Goal: Information Seeking & Learning: Learn about a topic

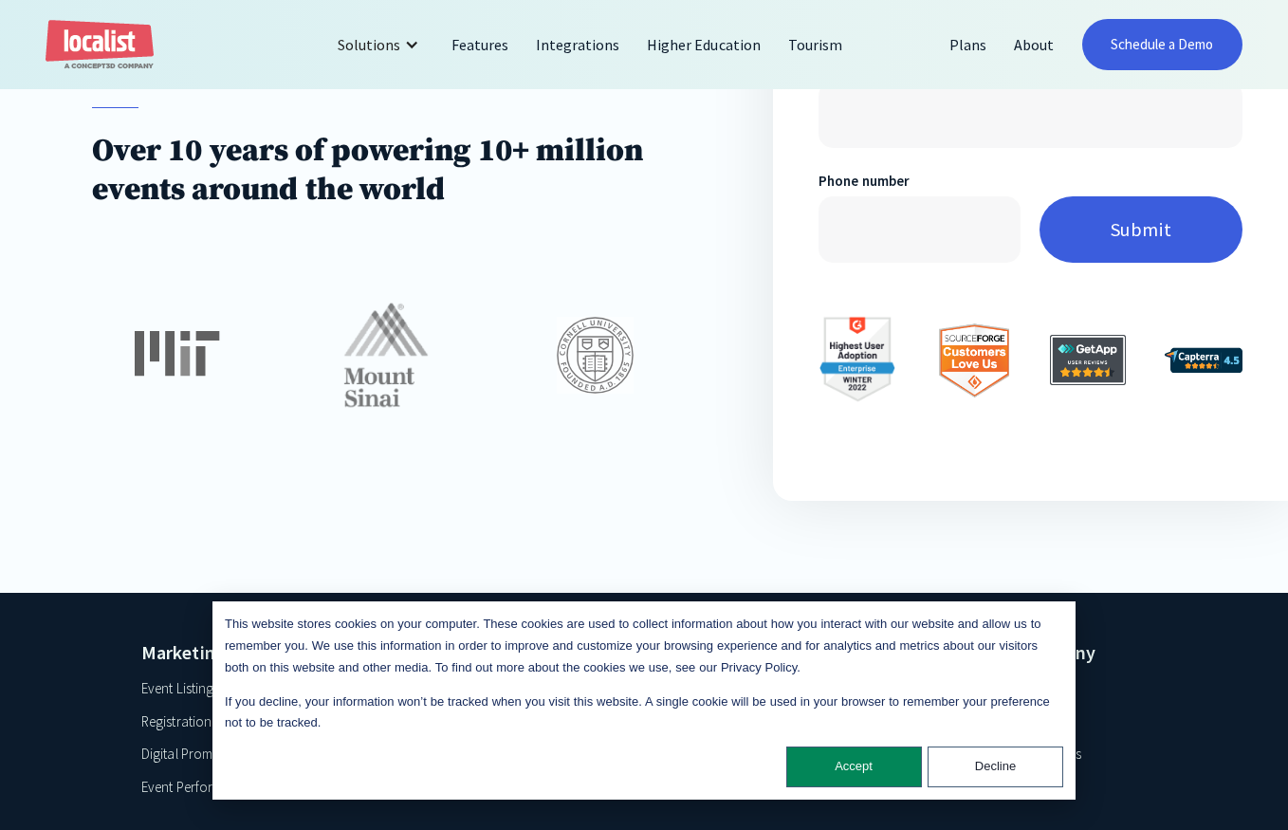
scroll to position [5335, 0]
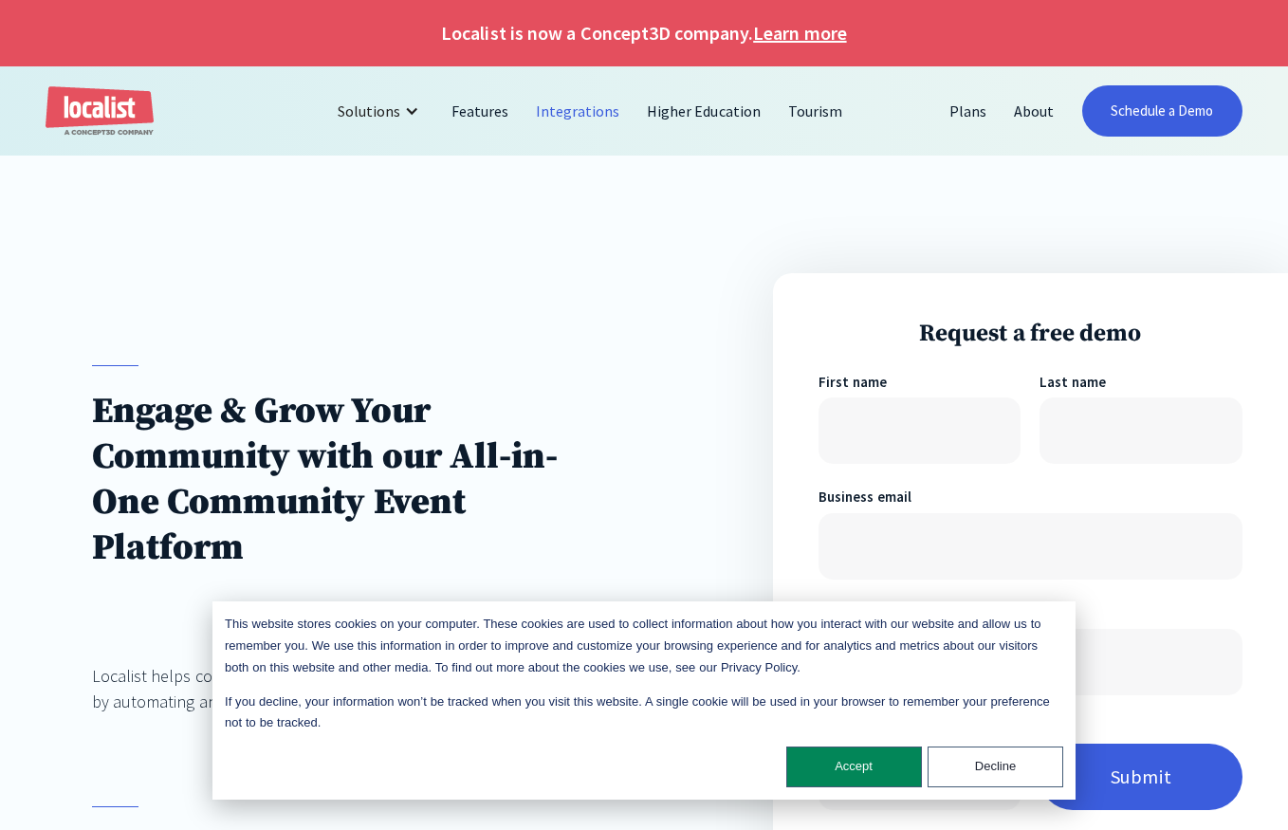
click at [593, 105] on link "Integrations" at bounding box center [578, 111] width 111 height 46
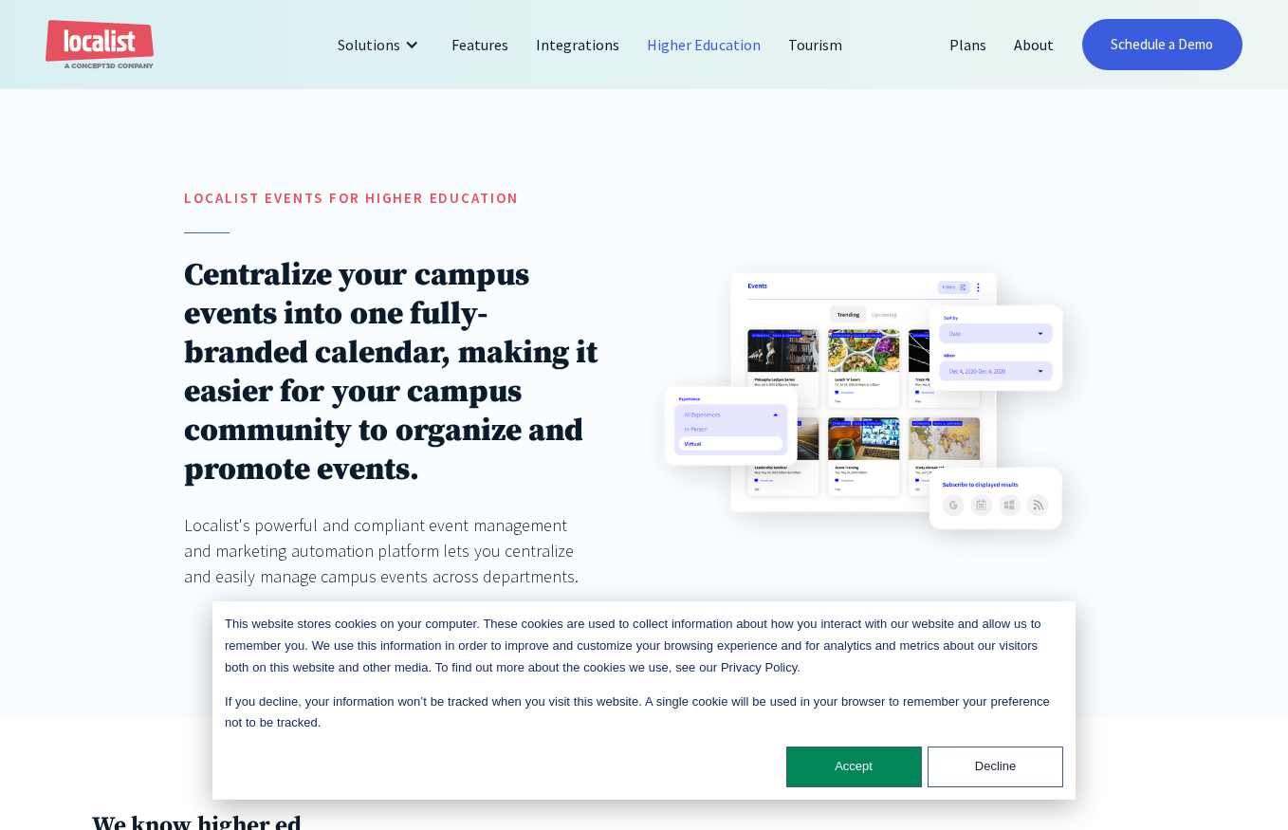
scroll to position [190, 0]
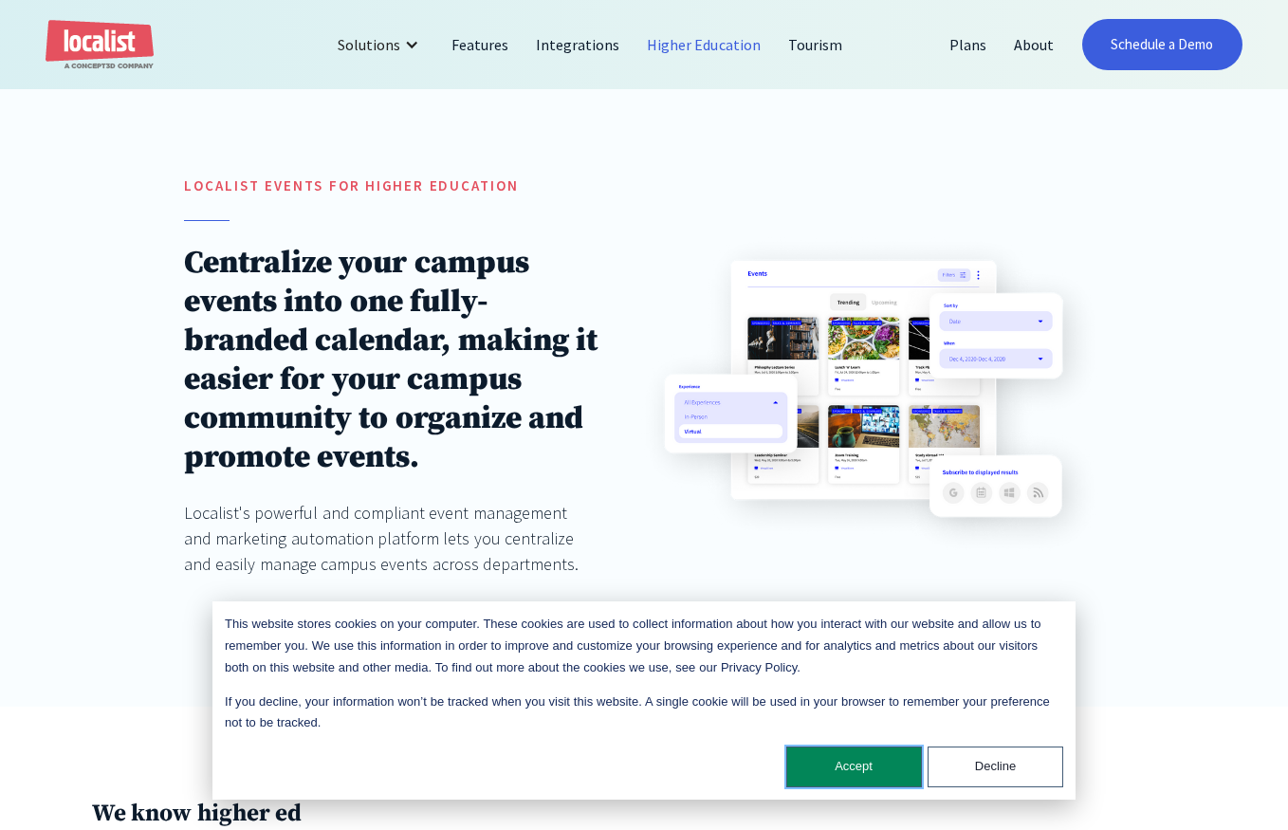
click at [879, 774] on button "Accept" at bounding box center [855, 767] width 136 height 41
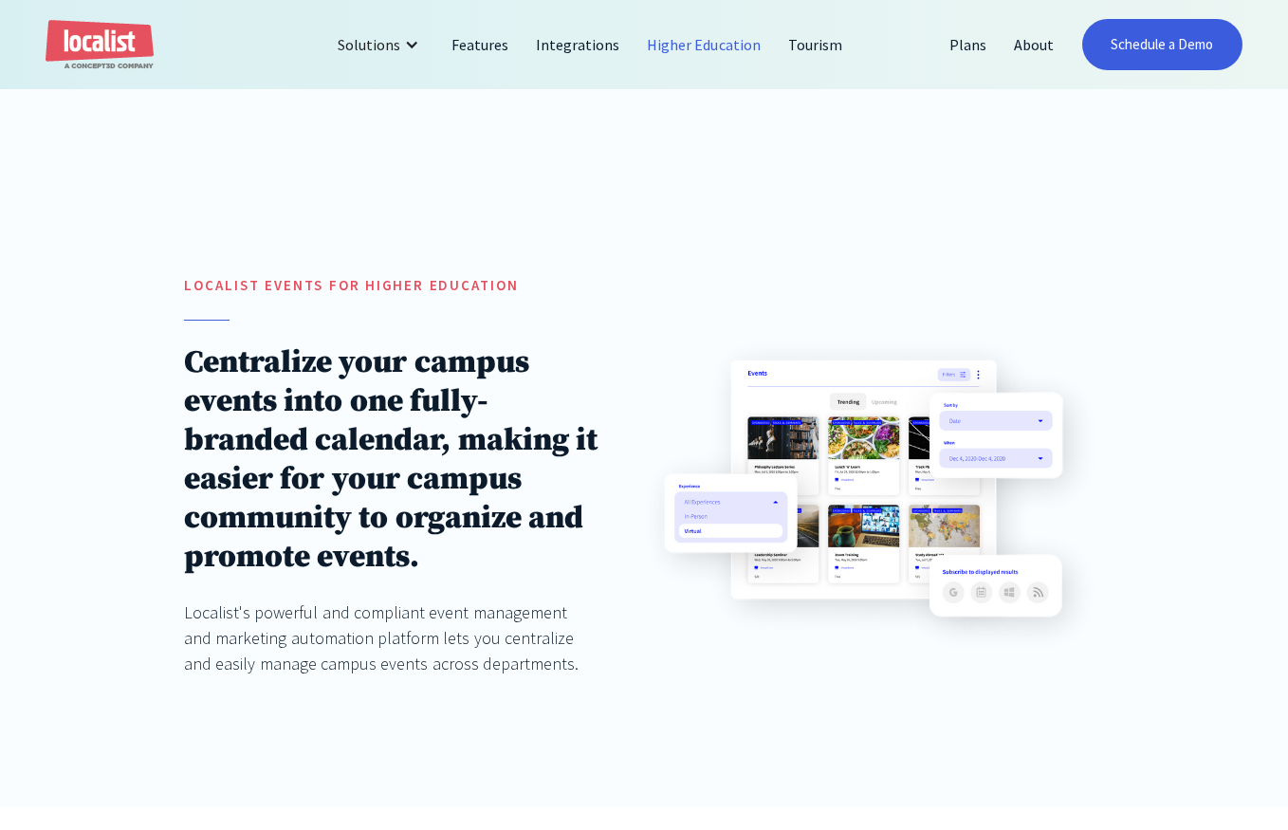
scroll to position [0, 0]
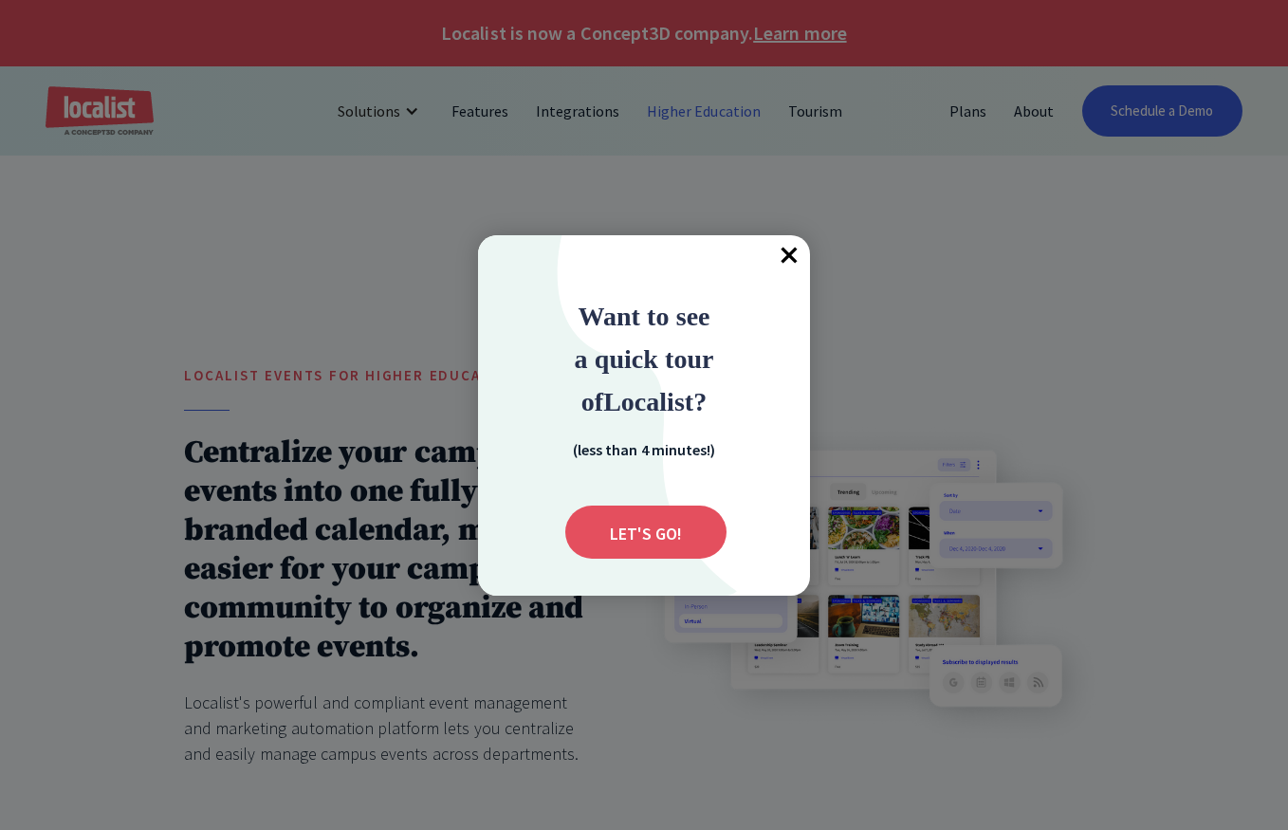
click at [776, 236] on span "×" at bounding box center [789, 256] width 42 height 42
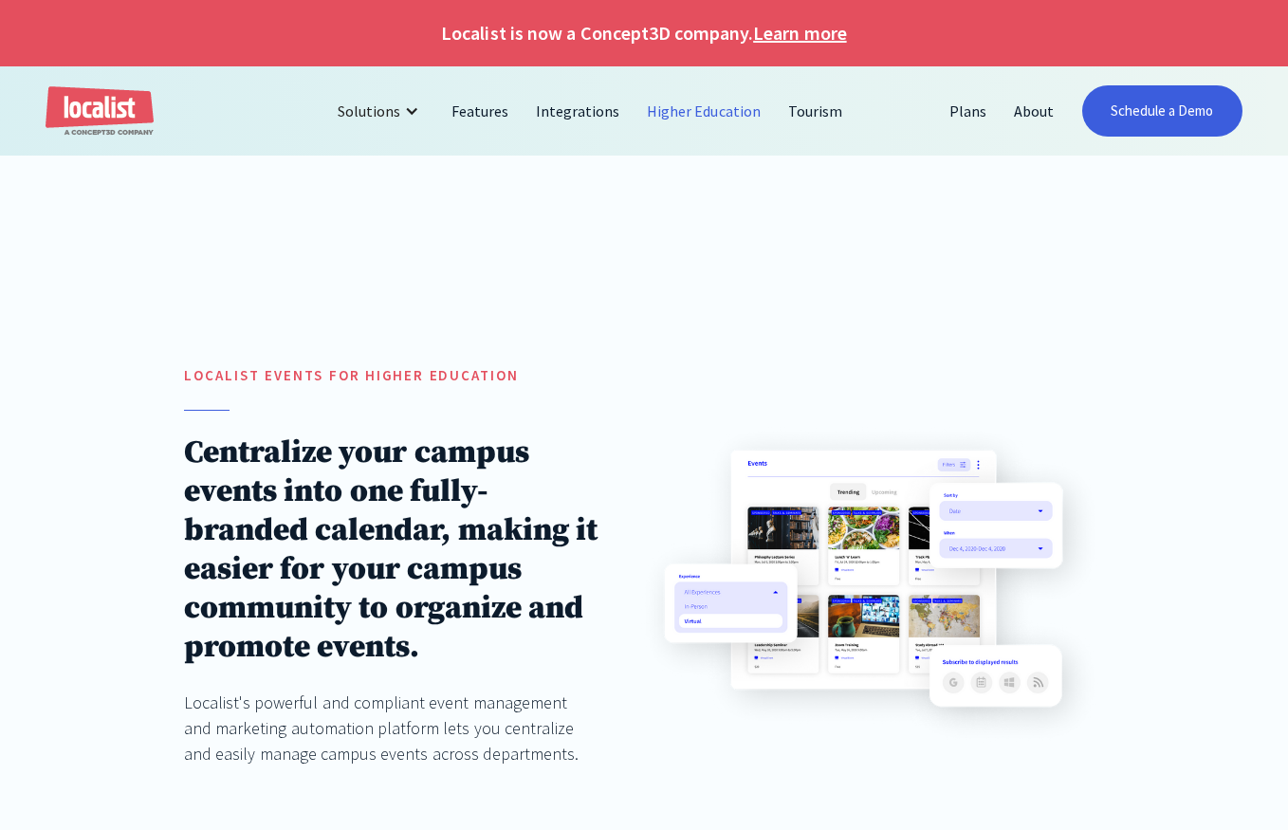
click at [970, 251] on div at bounding box center [644, 215] width 1288 height 118
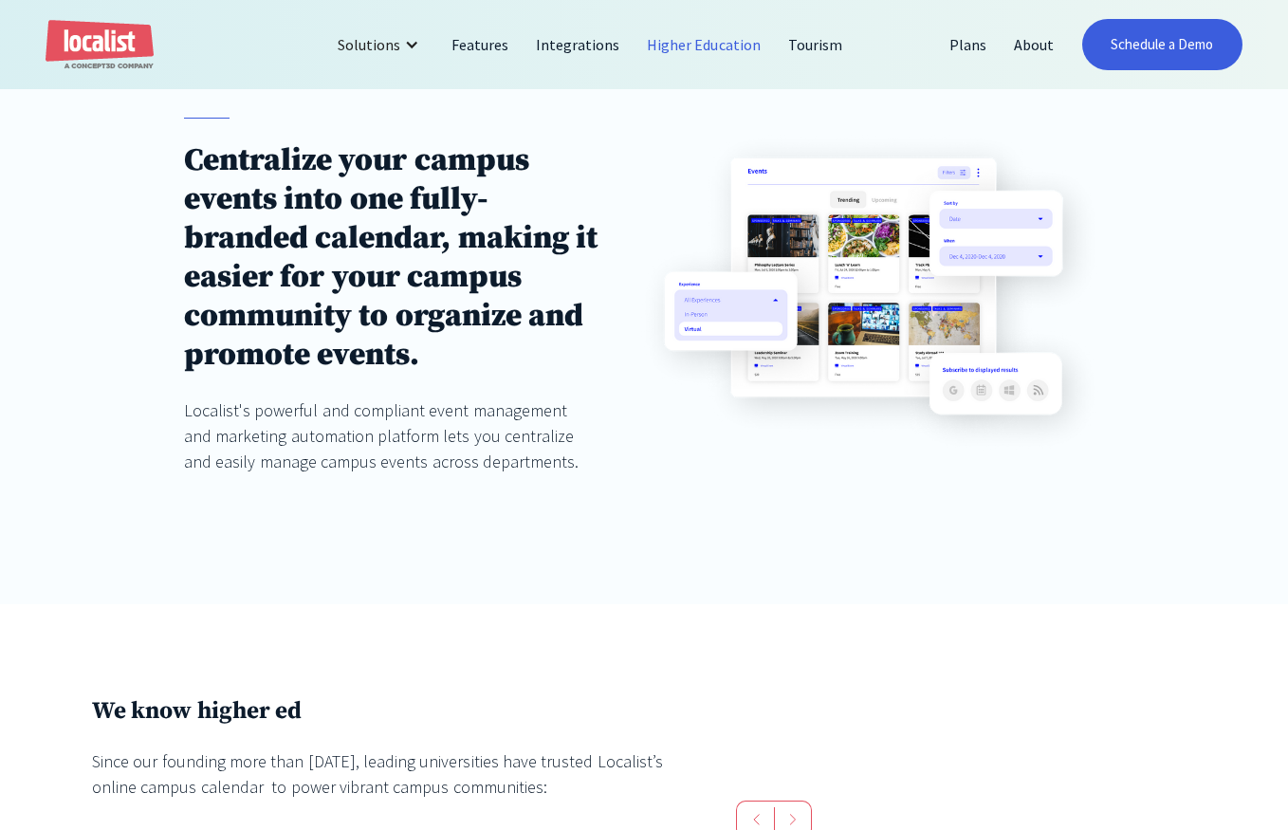
scroll to position [285, 0]
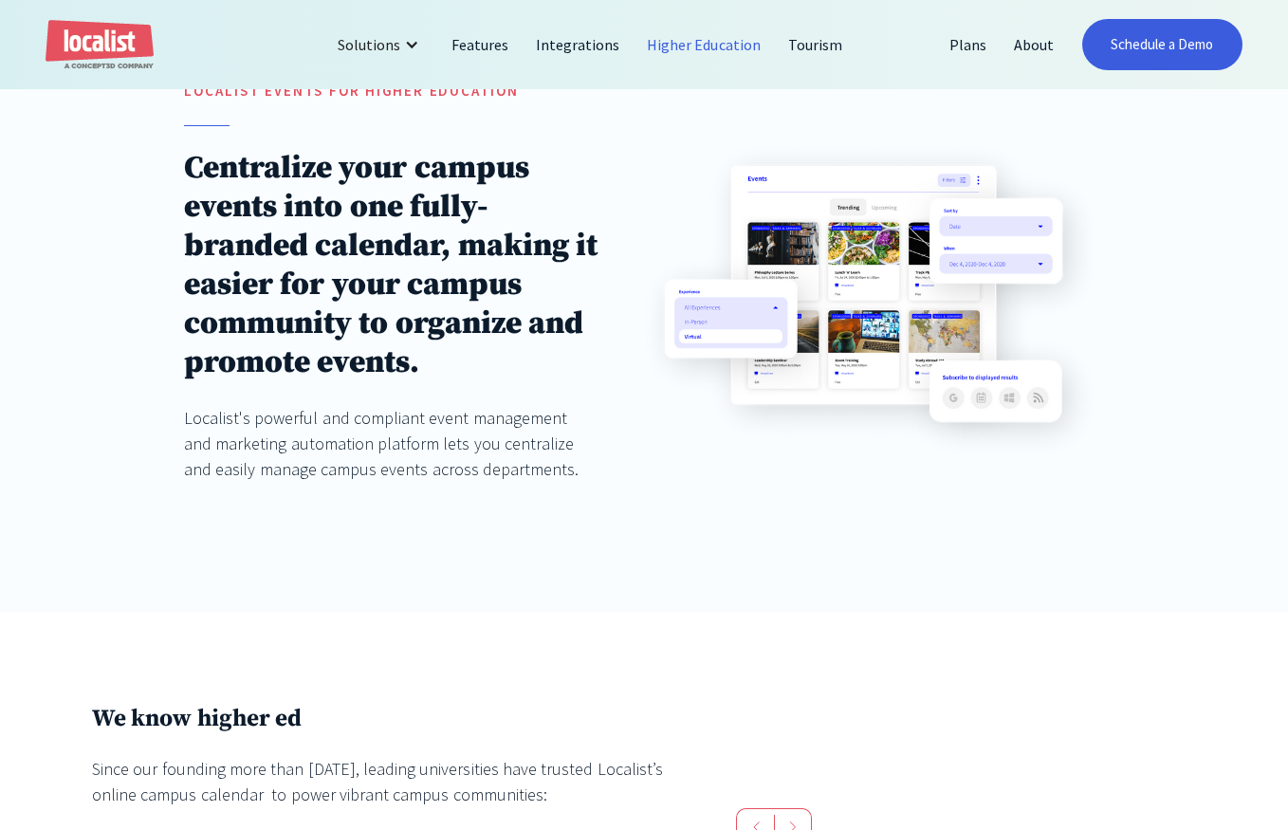
click at [847, 263] on img at bounding box center [870, 301] width 469 height 328
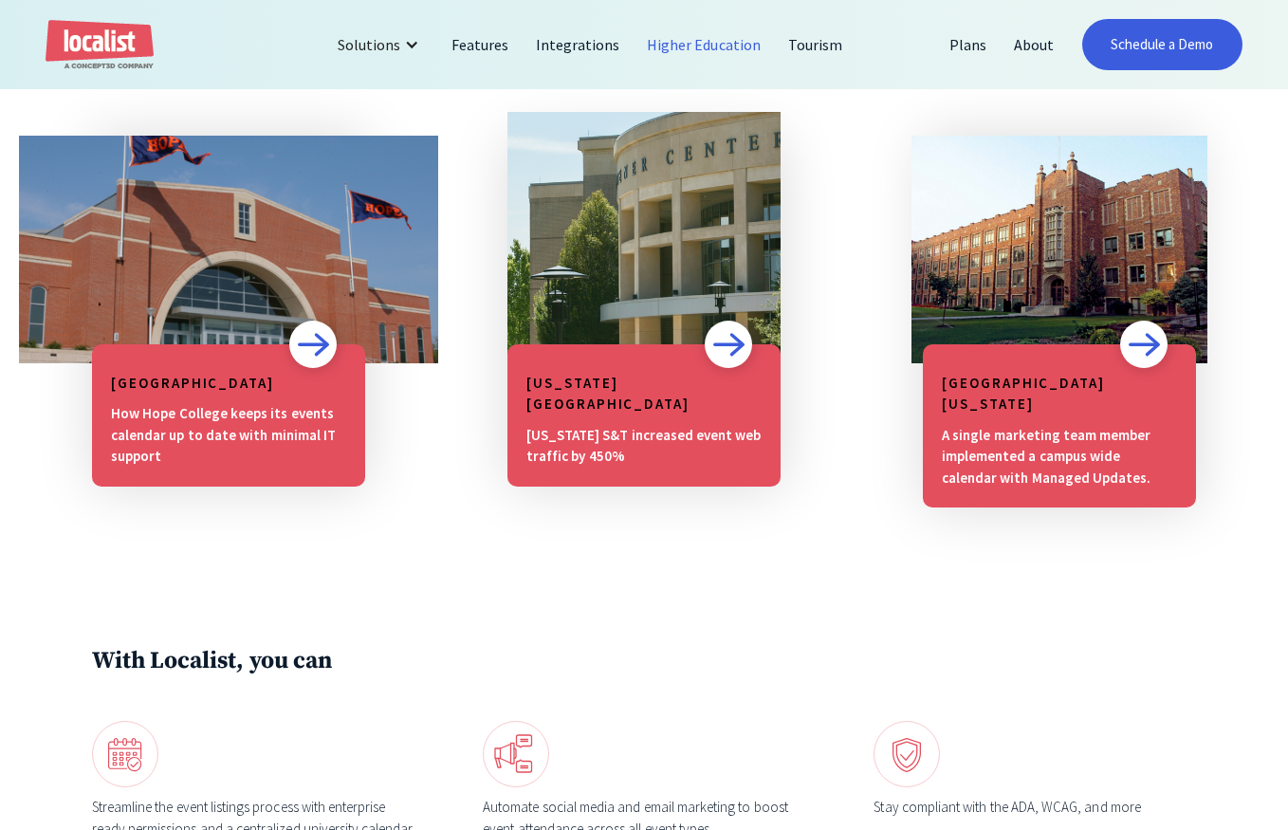
scroll to position [1233, 0]
